Goal: Task Accomplishment & Management: Manage account settings

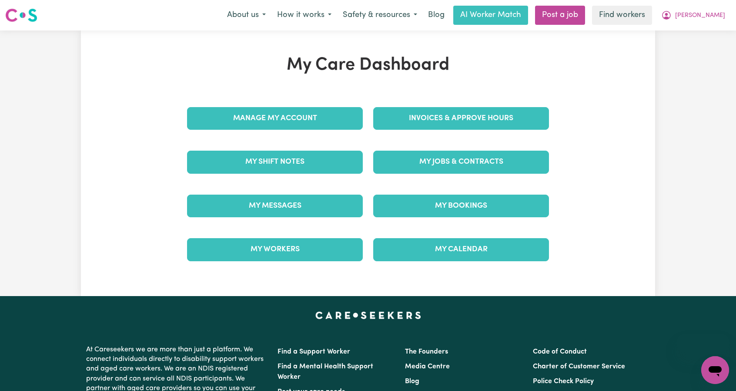
click at [691, 26] on nav "Menu About us How it works Safety & resources Blog AI Worker Match Post a job F…" at bounding box center [368, 15] width 736 height 30
click at [704, 18] on button "[PERSON_NAME]" at bounding box center [693, 15] width 75 height 18
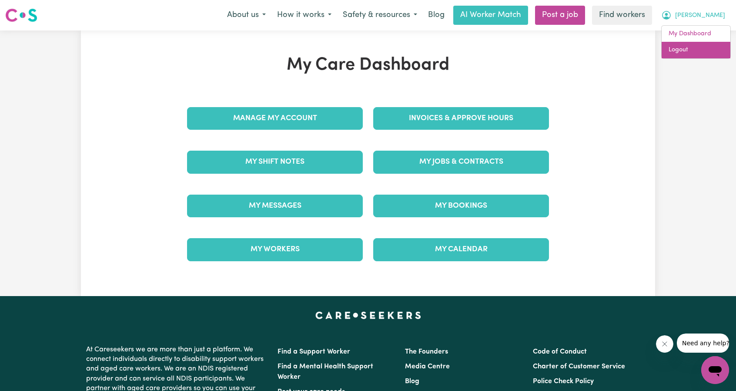
click at [696, 47] on link "Logout" at bounding box center [696, 50] width 69 height 17
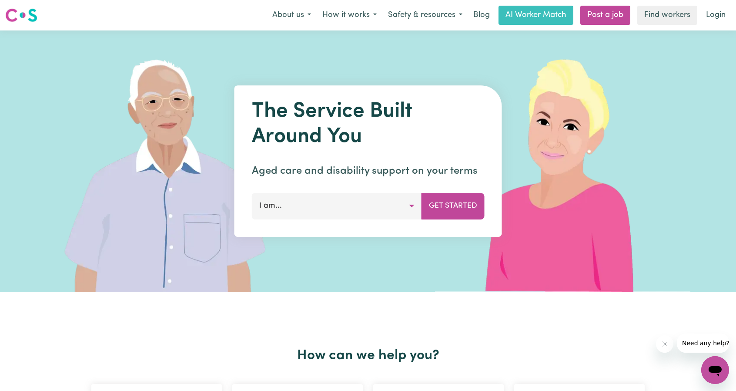
click at [716, 17] on link "Login" at bounding box center [716, 15] width 30 height 19
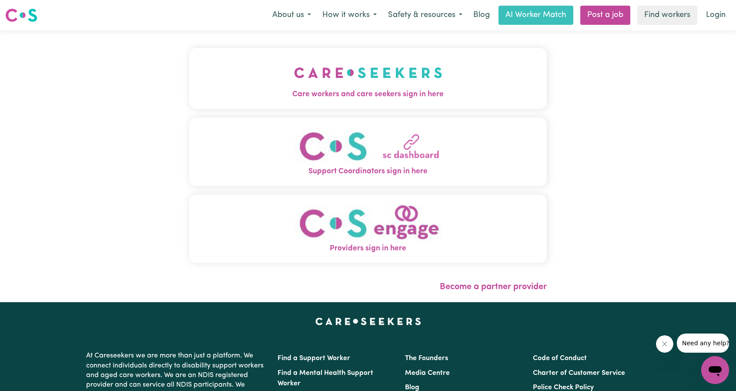
click at [413, 67] on button "Care workers and care seekers sign in here" at bounding box center [368, 78] width 358 height 61
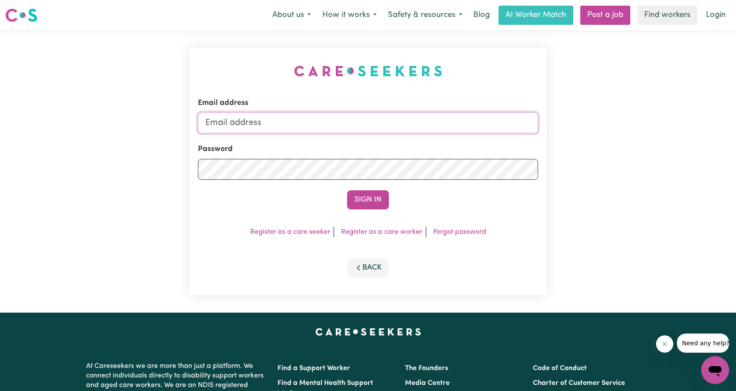
click at [349, 118] on input "Email address" at bounding box center [368, 122] width 340 height 21
click at [242, 128] on input "Email address" at bounding box center [368, 122] width 340 height 21
drag, startPoint x: 251, startPoint y: 127, endPoint x: 399, endPoint y: 134, distance: 148.6
click at [396, 133] on input "[EMAIL_ADDRESS][PERSON_NAME][DOMAIN_NAME]" at bounding box center [368, 122] width 340 height 21
type input "[EMAIL_ADDRESS][DOMAIN_NAME]"
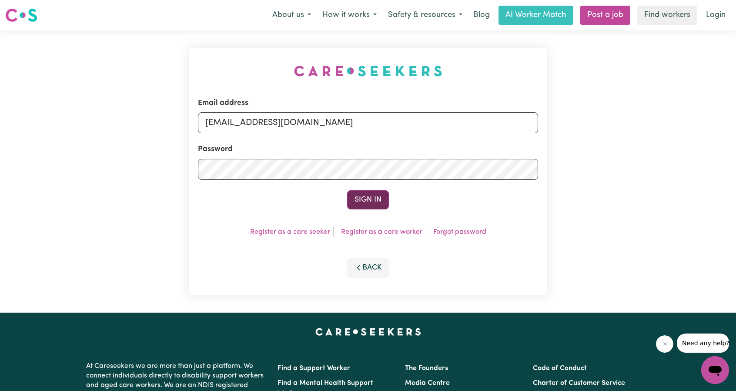
click at [355, 198] on button "Sign In" at bounding box center [368, 199] width 42 height 19
